Goal: Communication & Community: Answer question/provide support

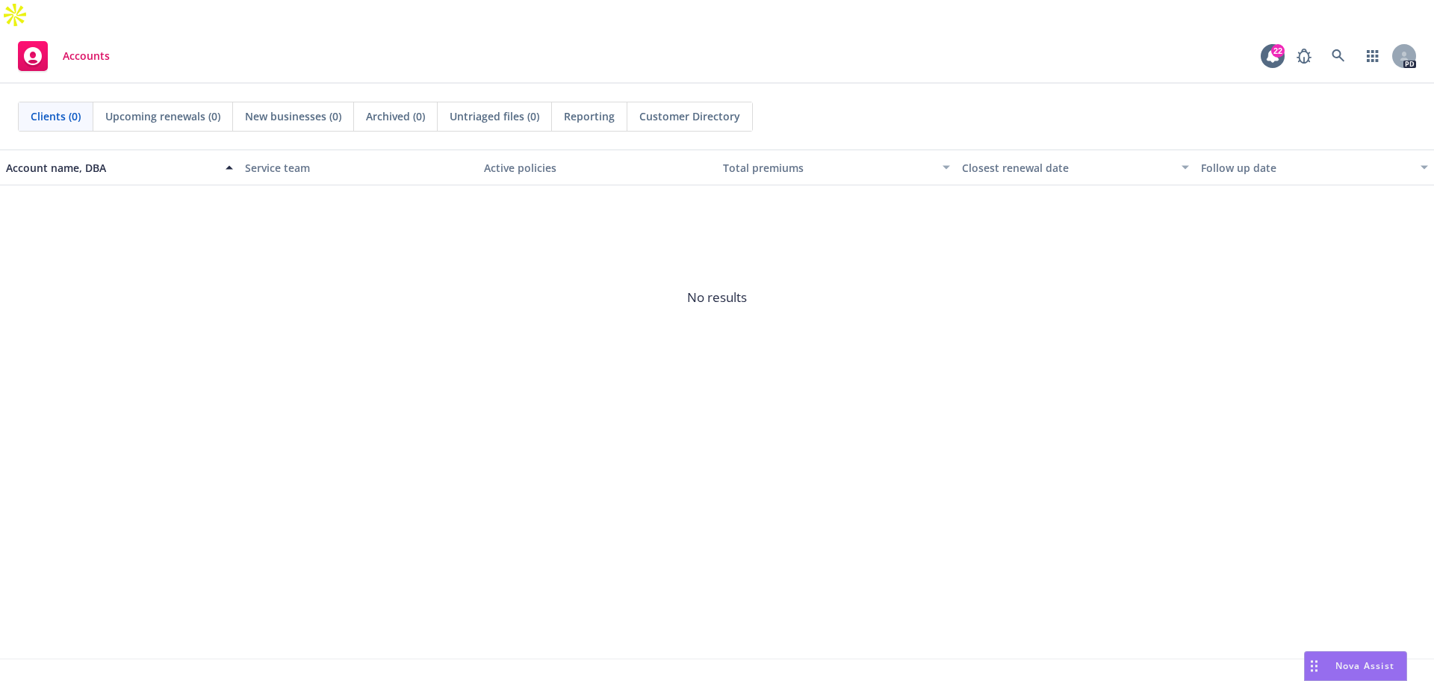
click at [1377, 669] on span "Nova Assist" at bounding box center [1365, 665] width 59 height 13
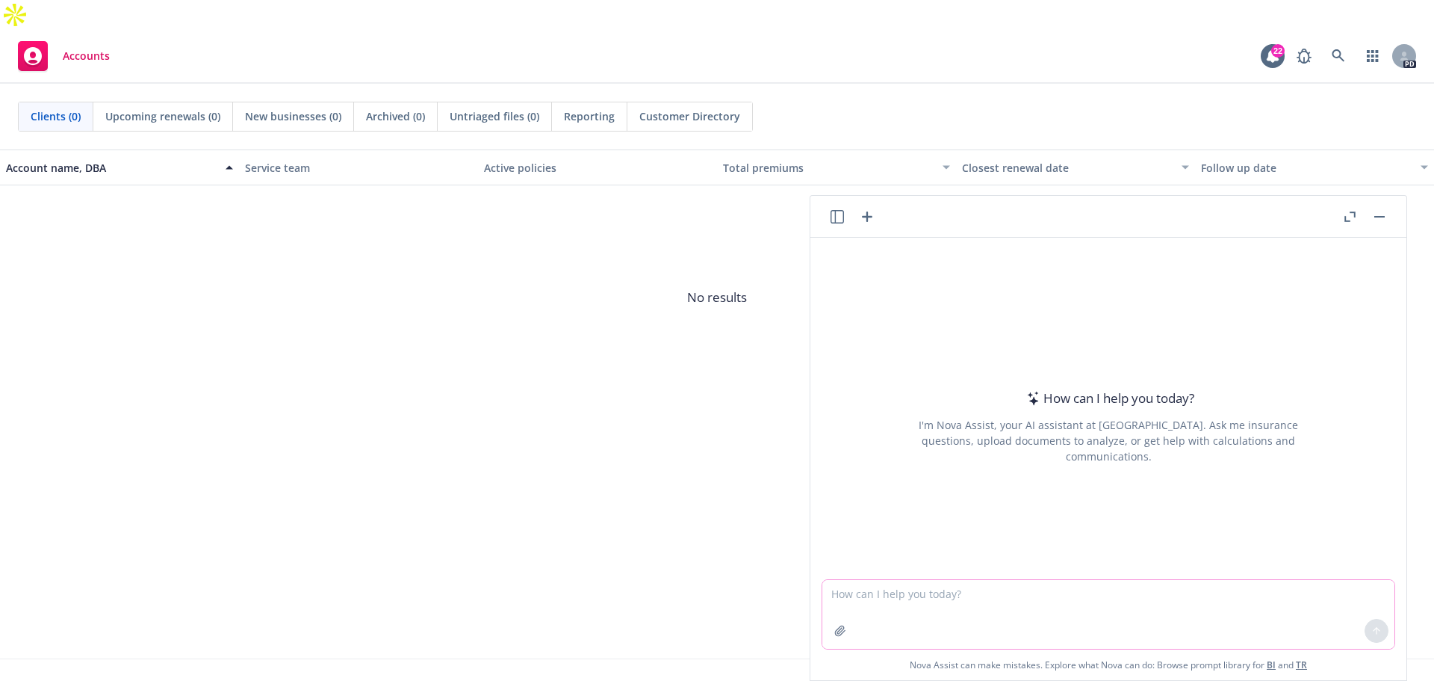
click at [887, 598] on textarea at bounding box center [1108, 614] width 572 height 69
type textarea "please draft a quick note for a warm contact that i am trying to ask to review …"
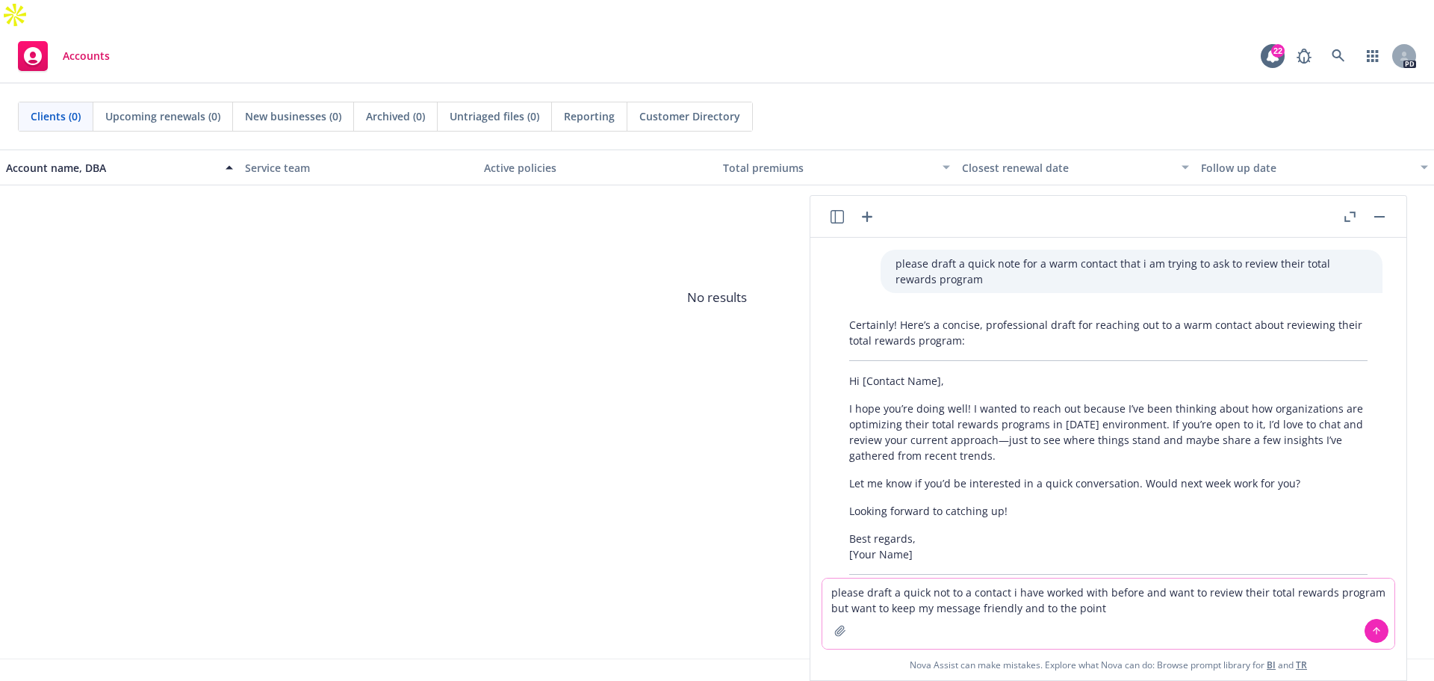
type textarea "please draft a quick not to a contact i have worked with before and want to rev…"
click at [1372, 632] on icon at bounding box center [1377, 630] width 10 height 10
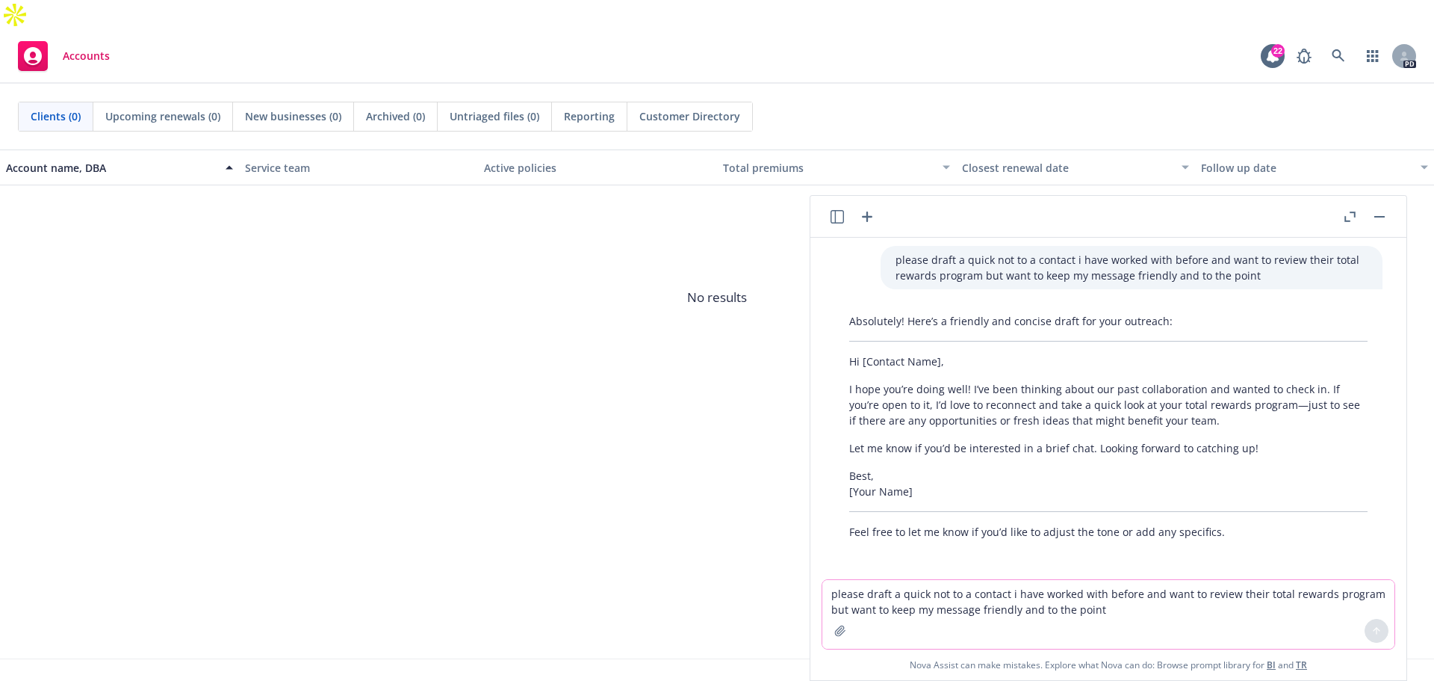
scroll to position [382, 0]
